Goal: Task Accomplishment & Management: Manage account settings

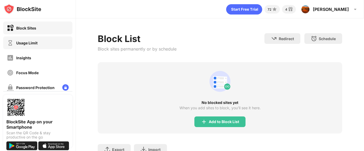
click at [16, 43] on div "Usage Limit" at bounding box center [22, 43] width 31 height 7
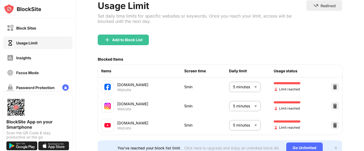
scroll to position [35, 0]
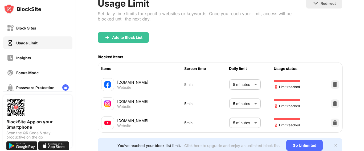
click at [236, 82] on body "Block Sites Usage Limit Insights Focus Mode Password Protection Custom Block Pa…" at bounding box center [182, 75] width 364 height 151
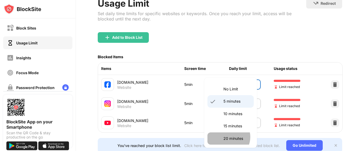
click at [227, 137] on p "20 minutes" at bounding box center [237, 139] width 27 height 6
type input "**"
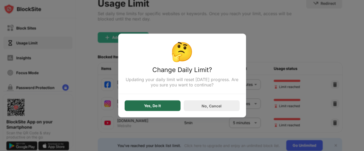
click at [150, 106] on div "Yes, Do It" at bounding box center [152, 106] width 17 height 4
